Goal: Information Seeking & Learning: Learn about a topic

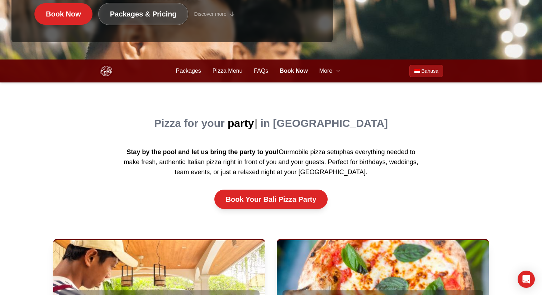
scroll to position [334, 0]
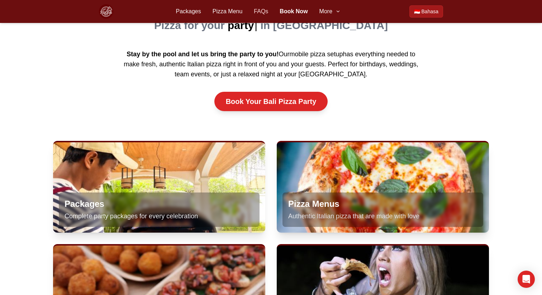
click at [259, 10] on link "FAQs" at bounding box center [261, 11] width 14 height 9
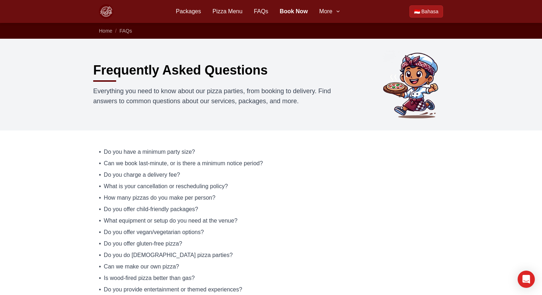
click at [218, 89] on p "Everything you need to know about our pizza parties, from booking to delivery. …" at bounding box center [213, 96] width 241 height 20
click at [332, 97] on p "Everything you need to know about our pizza parties, from booking to delivery. …" at bounding box center [213, 96] width 241 height 20
